Goal: Navigation & Orientation: Find specific page/section

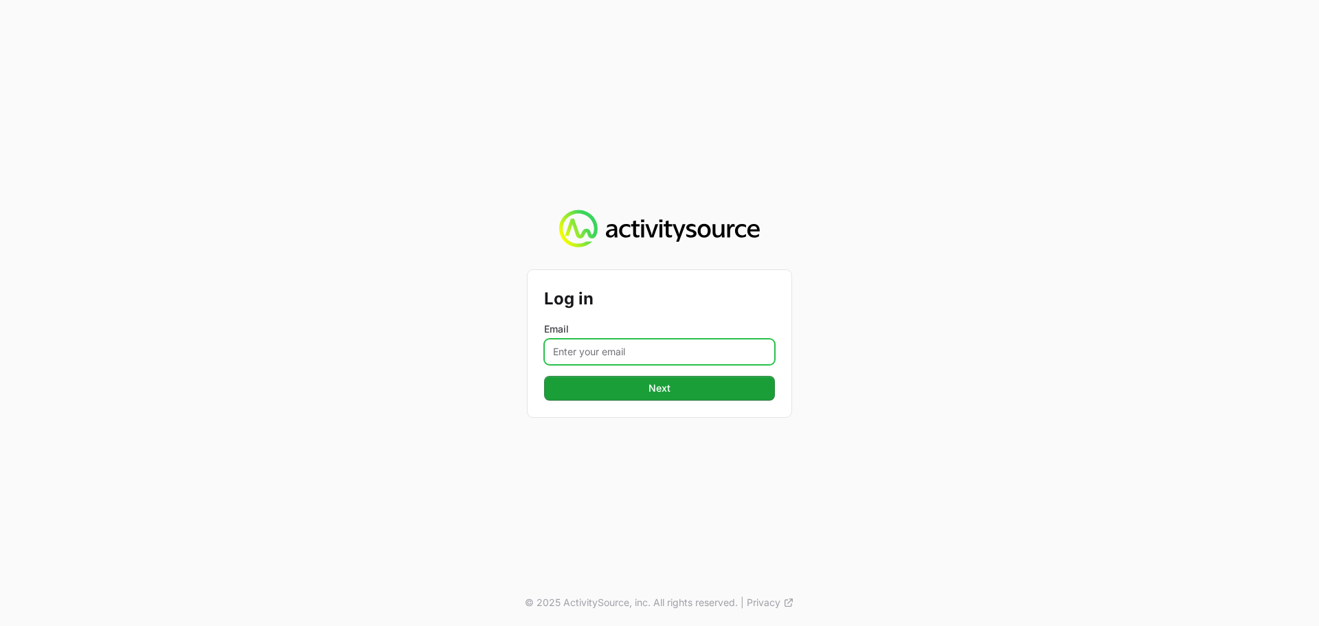
click at [646, 353] on input "Email" at bounding box center [659, 352] width 231 height 26
type input "[PERSON_NAME][EMAIL_ADDRESS][DOMAIN_NAME]"
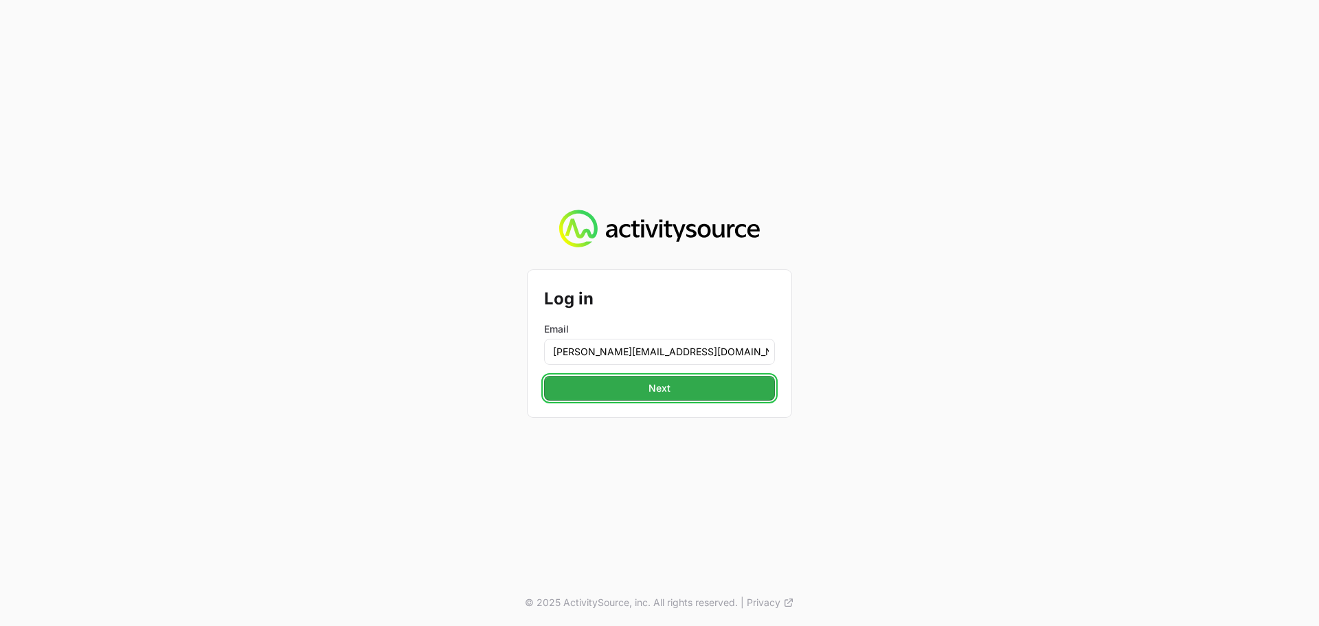
click at [668, 386] on span "Next" at bounding box center [659, 388] width 214 height 16
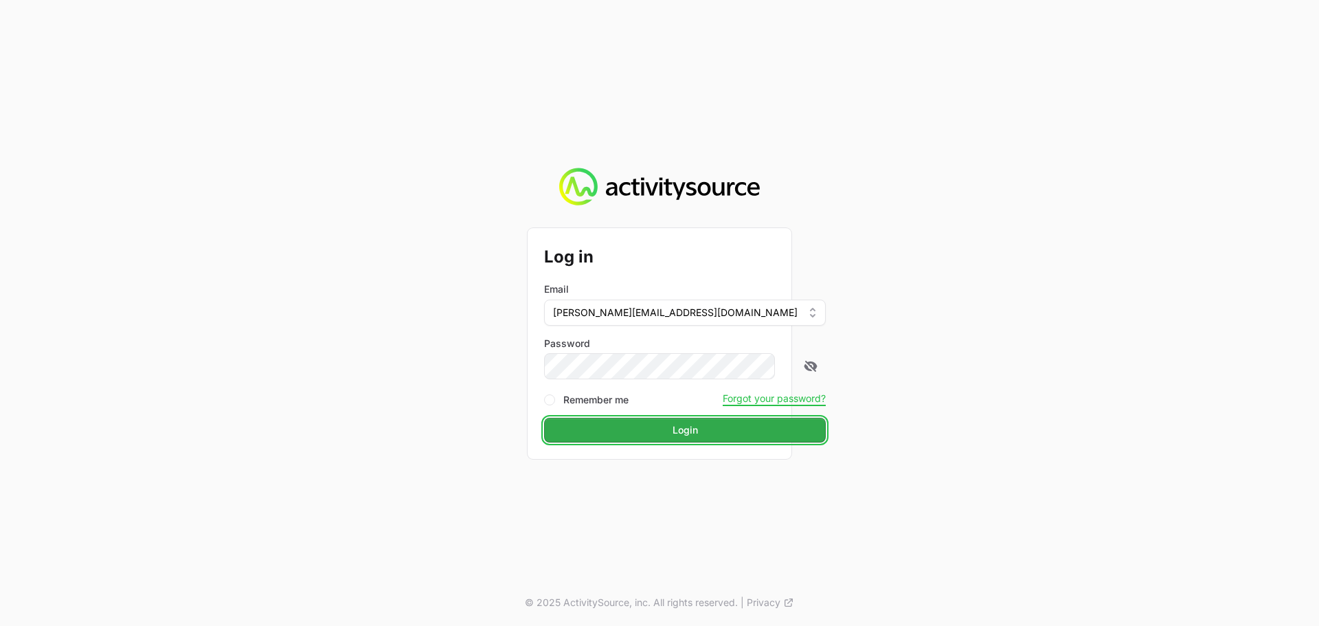
click at [653, 431] on span "Login" at bounding box center [684, 430] width 265 height 16
